Goal: Task Accomplishment & Management: Complete application form

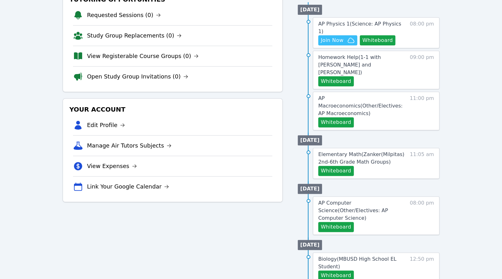
scroll to position [81, 0]
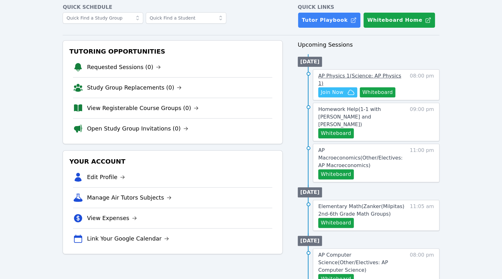
scroll to position [50, 0]
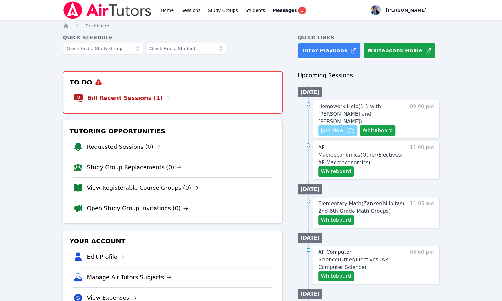
click at [337, 127] on span "Join Now" at bounding box center [332, 131] width 23 height 8
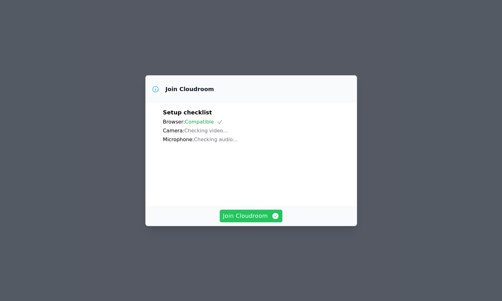
click at [259, 220] on span "Join Cloudroom" at bounding box center [251, 215] width 56 height 9
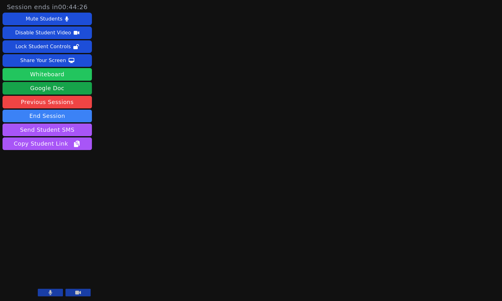
click at [71, 80] on button "Whiteboard" at bounding box center [47, 74] width 89 height 13
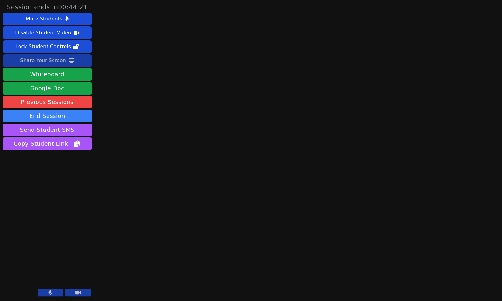
click at [42, 60] on div "Share Your Screen" at bounding box center [43, 60] width 46 height 10
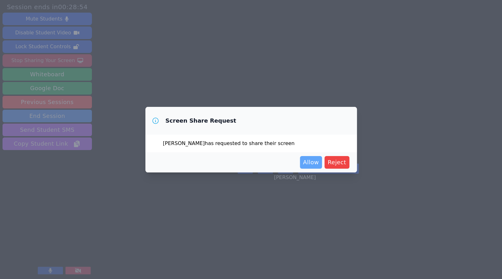
click at [307, 163] on span "Allow" at bounding box center [311, 162] width 16 height 9
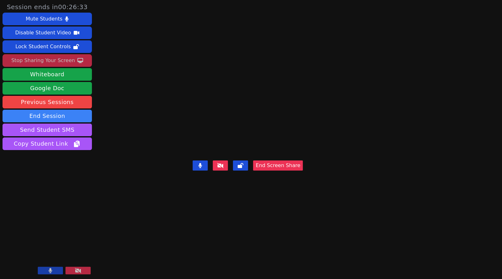
click at [54, 62] on div "Stop Sharing Your Screen" at bounding box center [43, 60] width 64 height 10
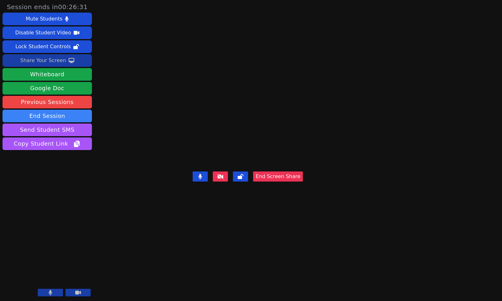
click at [44, 57] on div "Share Your Screen" at bounding box center [43, 60] width 46 height 10
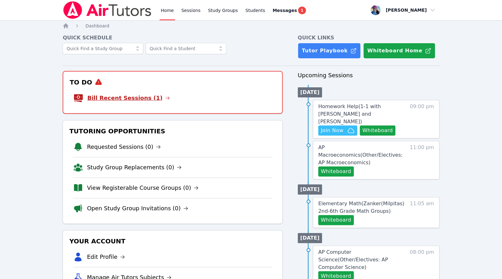
click at [127, 95] on link "Bill Recent Sessions (1)" at bounding box center [128, 97] width 83 height 9
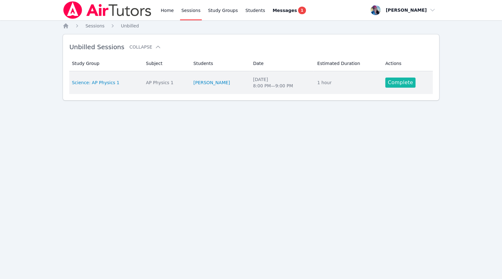
click at [393, 79] on link "Complete" at bounding box center [400, 82] width 30 height 10
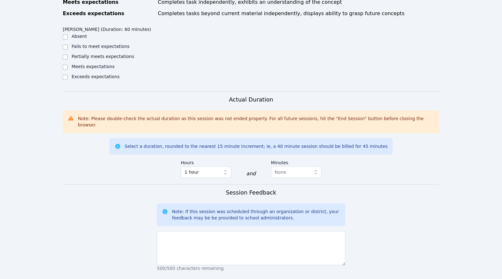
scroll to position [180, 0]
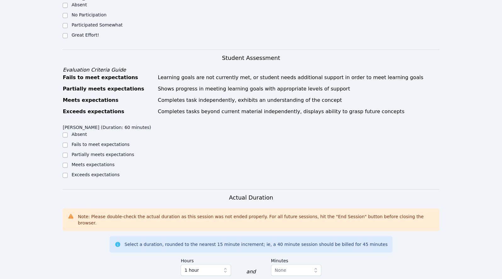
click at [84, 32] on label "Great Effort!" at bounding box center [84, 34] width 27 height 5
click at [68, 33] on input "Great Effort!" at bounding box center [65, 35] width 5 height 5
checkbox input "true"
click at [107, 161] on div "Meets expectations" at bounding box center [92, 164] width 43 height 6
click at [110, 162] on label "Meets expectations" at bounding box center [92, 164] width 43 height 5
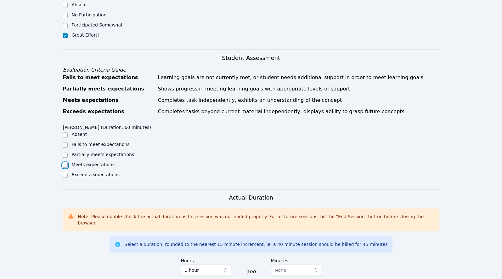
click at [68, 162] on input "Meets expectations" at bounding box center [65, 164] width 5 height 5
checkbox input "true"
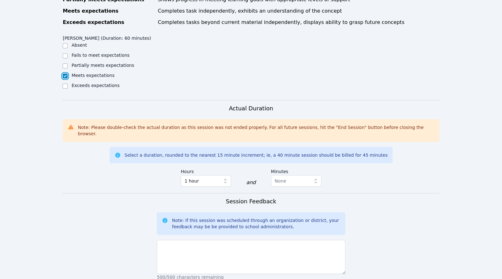
scroll to position [381, 0]
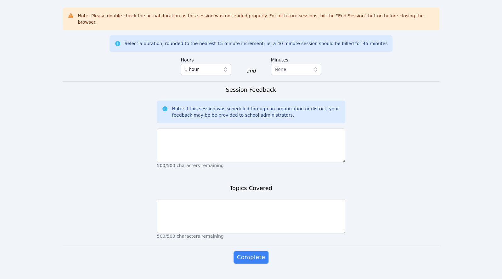
click at [201, 126] on div "500/500 characters remaining" at bounding box center [251, 147] width 188 height 43
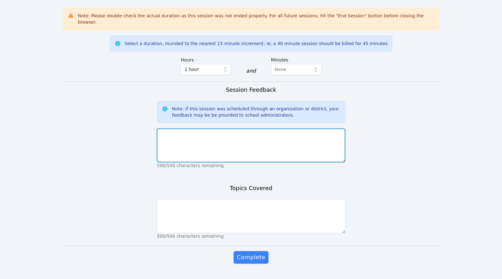
click at [199, 135] on textarea at bounding box center [251, 145] width 188 height 34
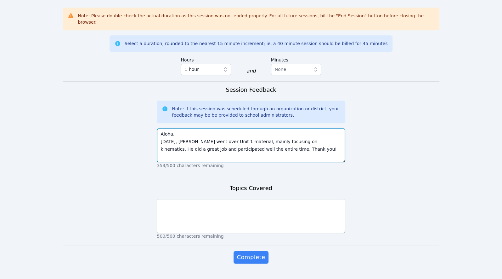
type textarea "Aloha, Today, Angel went over Unit 1 material, mainly focusing on kinematics. H…"
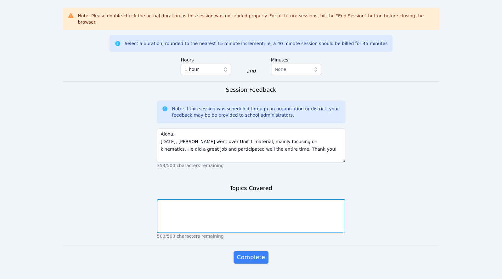
click at [206, 201] on textarea at bounding box center [251, 216] width 188 height 34
type textarea "Kinematics"
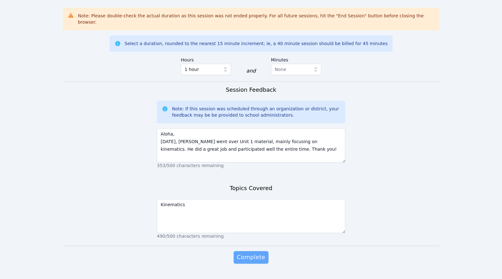
click at [250, 251] on button "Complete" at bounding box center [251, 257] width 35 height 13
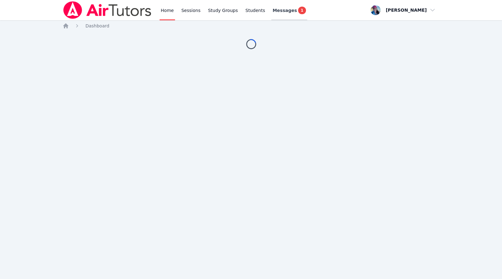
click at [286, 15] on link "Messages 1" at bounding box center [289, 10] width 36 height 20
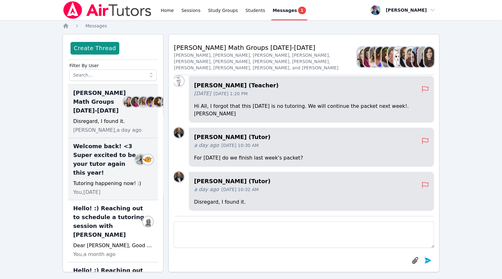
click at [111, 177] on span "Welcome back! <3 Super excited to be your tutor again this year!" at bounding box center [105, 159] width 65 height 35
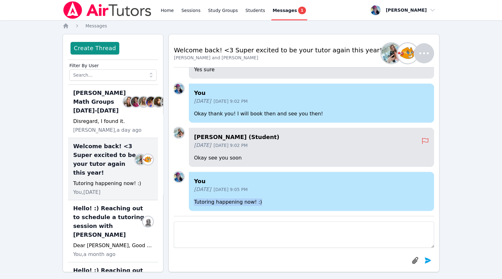
drag, startPoint x: 262, startPoint y: 200, endPoint x: 186, endPoint y: 200, distance: 75.5
click at [186, 200] on div "You 3 days ago Oct 6, 2025 9:05 PM Tutoring happening now! :)" at bounding box center [304, 193] width 260 height 42
copy p "Tutoring happening now! :)"
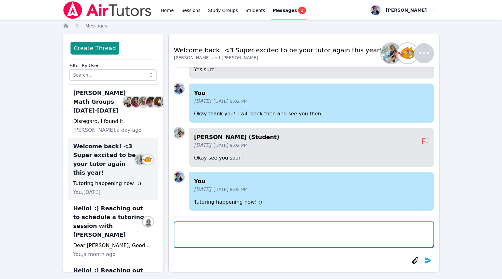
click at [212, 232] on textarea at bounding box center [304, 234] width 260 height 26
paste textarea "Tutoring happening now! :)"
type textarea "Tutoring happening now! :)"
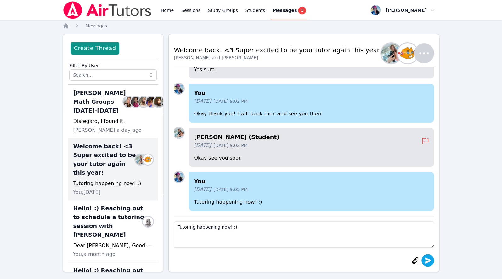
click at [432, 259] on button "submit" at bounding box center [427, 260] width 13 height 13
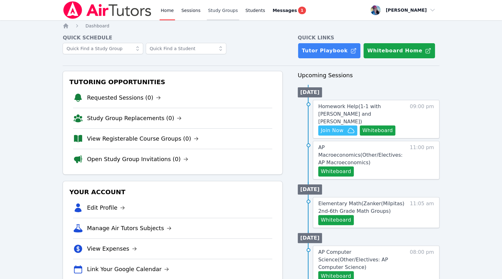
click at [222, 15] on link "Study Groups" at bounding box center [223, 10] width 32 height 20
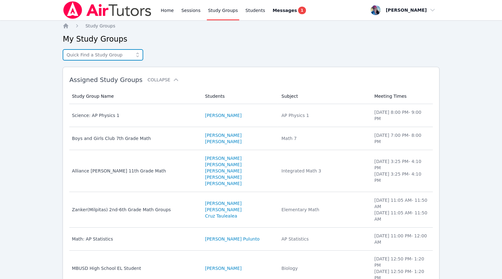
click at [93, 58] on input "text" at bounding box center [103, 54] width 81 height 11
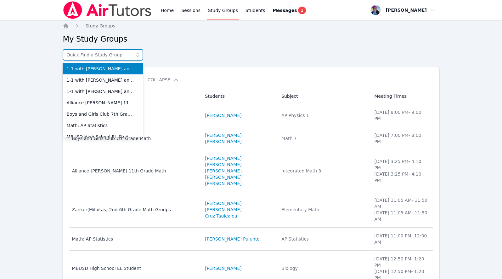
type input "s"
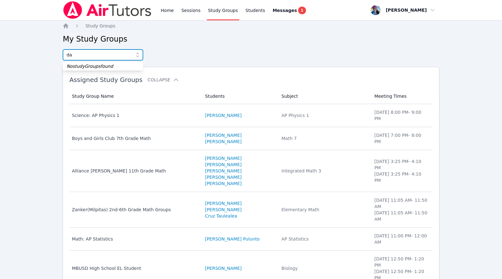
type input "d"
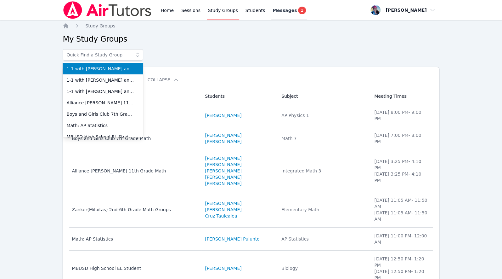
click at [284, 8] on span "Messages" at bounding box center [285, 10] width 24 height 6
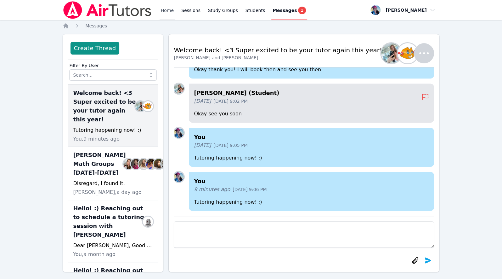
click at [164, 10] on link "Home" at bounding box center [167, 10] width 15 height 20
